Goal: Task Accomplishment & Management: Use online tool/utility

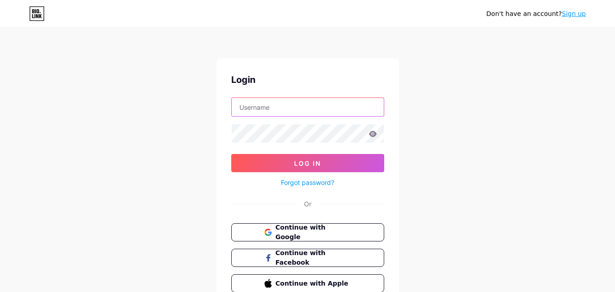
click at [264, 105] on input "text" at bounding box center [308, 107] width 152 height 18
type input "[EMAIL_ADDRESS][DOMAIN_NAME]"
click at [312, 231] on span "Continue with Google" at bounding box center [313, 233] width 76 height 20
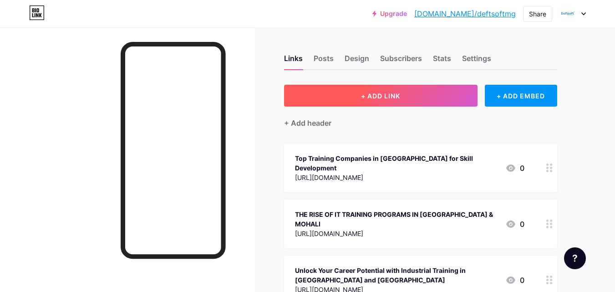
click at [326, 100] on button "+ ADD LINK" at bounding box center [381, 96] width 194 height 22
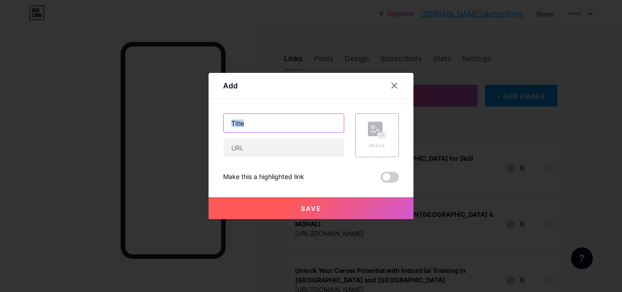
click at [280, 131] on input "text" at bounding box center [284, 123] width 120 height 18
paste input "IT Training Service Provider in Mohali and Chandigarh"
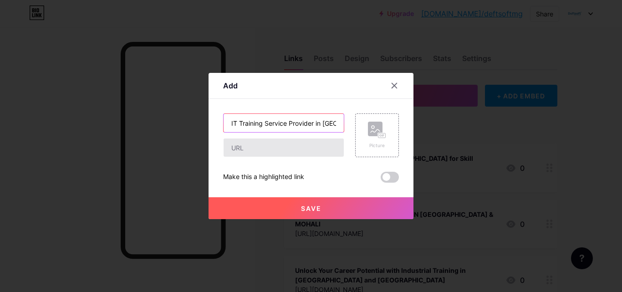
scroll to position [0, 56]
type input "IT Training Service Provider in Mohali and Chandigarh"
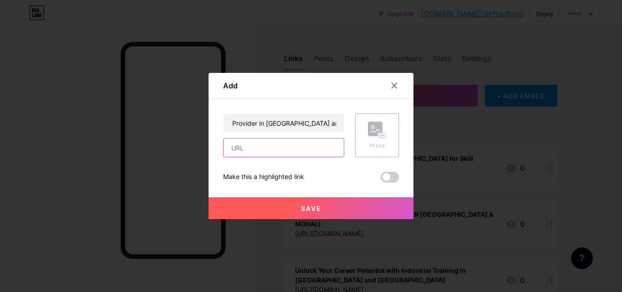
drag, startPoint x: 247, startPoint y: 146, endPoint x: 159, endPoint y: 58, distance: 124.0
click at [247, 146] on input "text" at bounding box center [284, 147] width 120 height 18
paste input "https://issuu.com/deftsoftinternship/docs/it_training_service_provider_in_mohal…"
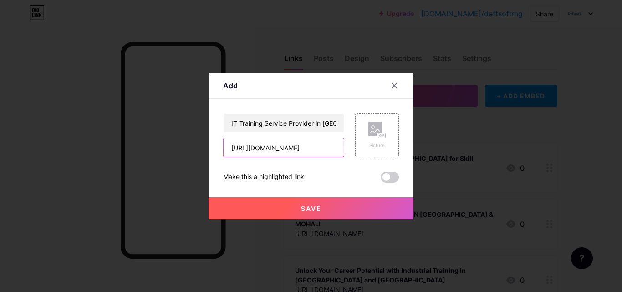
type input "https://issuu.com/deftsoftinternship/docs/it_training_service_provider_in_mohal…"
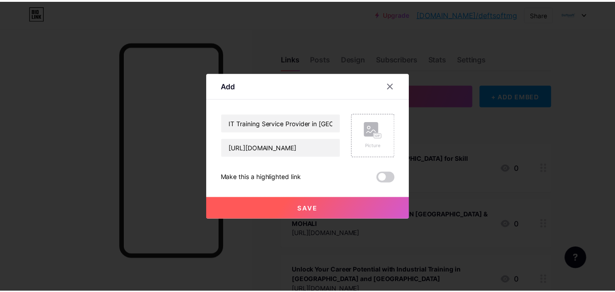
scroll to position [0, 0]
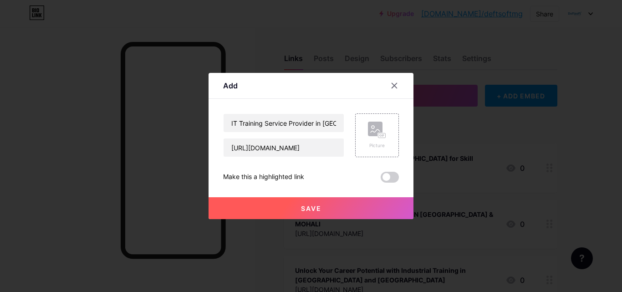
click at [294, 200] on button "Save" at bounding box center [311, 208] width 205 height 22
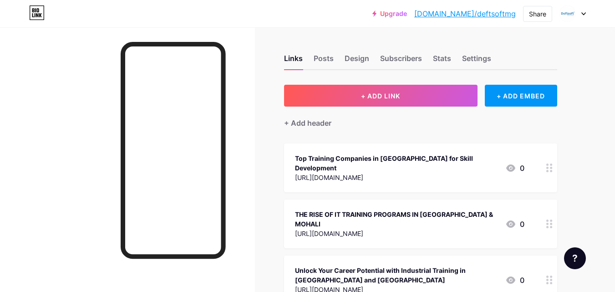
click at [494, 15] on link "bio.link/deftsoftmg" at bounding box center [465, 13] width 102 height 11
click at [540, 11] on div "Share" at bounding box center [537, 14] width 17 height 10
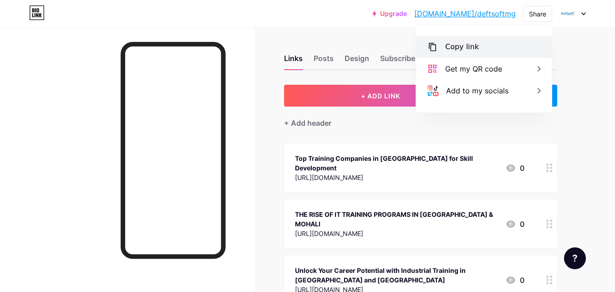
click at [477, 41] on div "Copy link" at bounding box center [484, 47] width 136 height 22
